Goal: Navigation & Orientation: Understand site structure

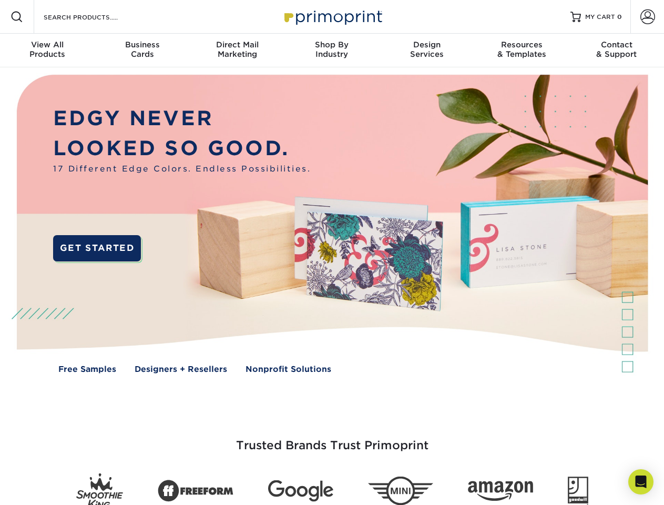
click at [332, 252] on img at bounding box center [331, 231] width 657 height 328
click at [17, 17] on span at bounding box center [17, 17] width 13 height 13
click at [647, 17] on span at bounding box center [647, 16] width 15 height 15
click at [47, 50] on div "View All Products" at bounding box center [47, 49] width 95 height 19
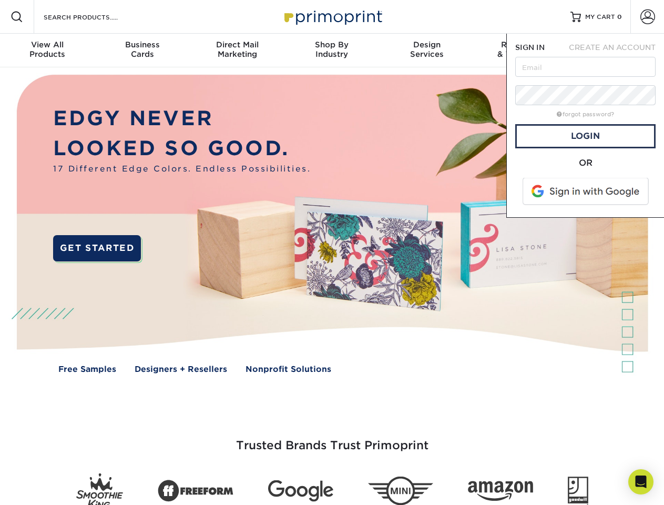
click at [142, 50] on div "Business Cards" at bounding box center [142, 49] width 95 height 19
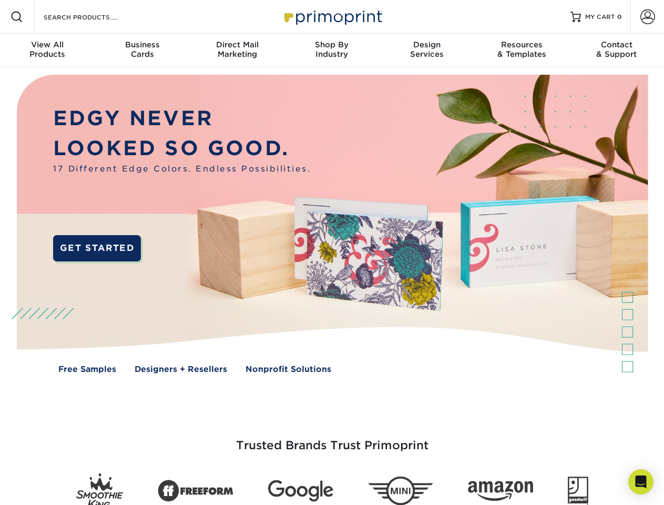
click at [237, 50] on div "Direct Mail Marketing" at bounding box center [237, 49] width 95 height 19
click at [332, 50] on div "Shop By Industry" at bounding box center [331, 49] width 95 height 19
click at [427, 50] on div "Design Services" at bounding box center [426, 49] width 95 height 19
click at [521, 50] on div "Resources & Templates" at bounding box center [521, 49] width 95 height 19
click at [617, 50] on div "Contact & Support" at bounding box center [616, 49] width 95 height 19
